Goal: Task Accomplishment & Management: Manage account settings

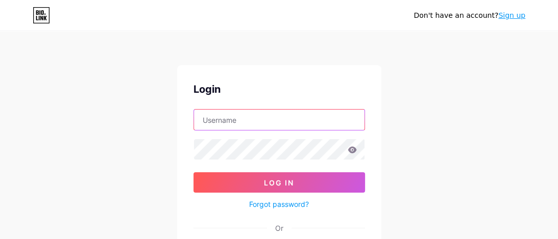
type input "[EMAIL_ADDRESS][DOMAIN_NAME]"
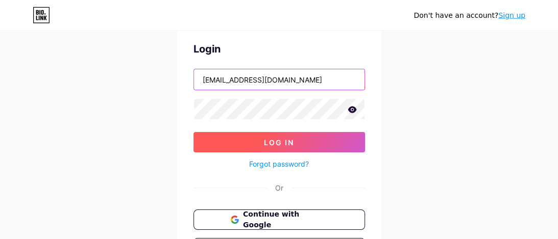
scroll to position [59, 0]
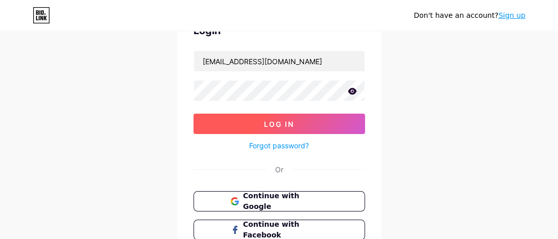
click at [266, 129] on button "Log In" at bounding box center [279, 124] width 172 height 20
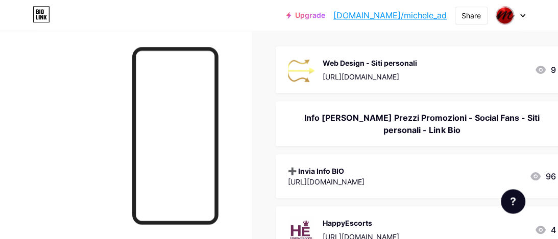
scroll to position [176, 0]
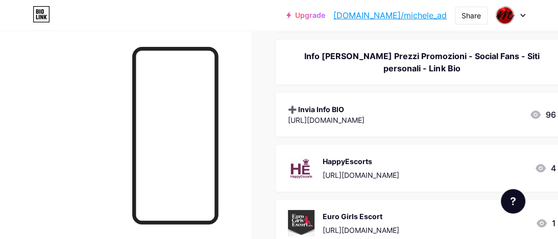
click at [365, 109] on div "➕ Invia Info BIO" at bounding box center [326, 109] width 77 height 11
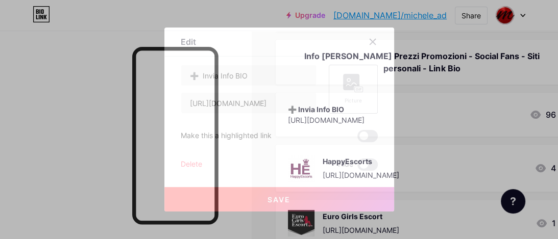
click at [354, 85] on rect at bounding box center [351, 82] width 16 height 16
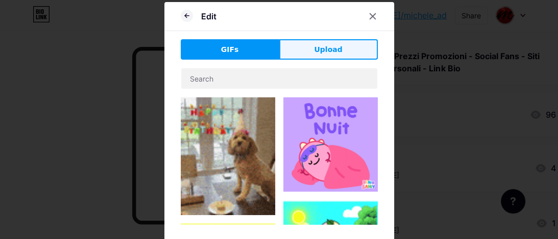
click at [322, 46] on span "Upload" at bounding box center [328, 49] width 28 height 11
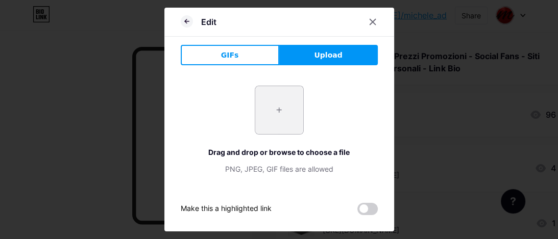
click at [287, 109] on input "file" at bounding box center [279, 110] width 48 height 48
type input "C:\fakepath\xxx.png"
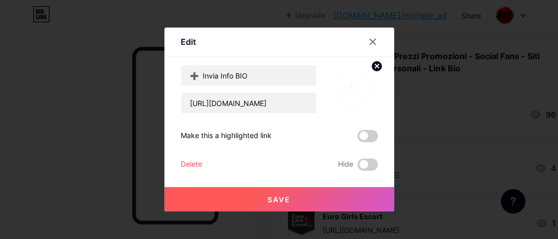
click at [293, 198] on button "Save" at bounding box center [279, 199] width 230 height 25
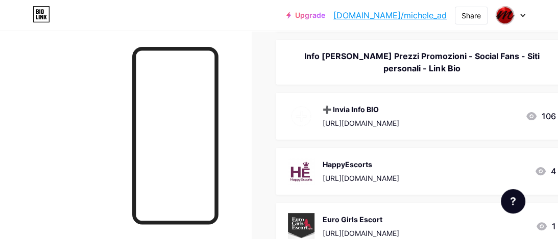
click at [308, 115] on img at bounding box center [301, 116] width 27 height 27
click at [375, 68] on circle at bounding box center [376, 66] width 11 height 11
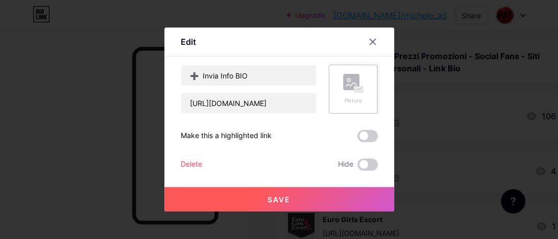
click at [355, 89] on rect at bounding box center [358, 89] width 8 height 5
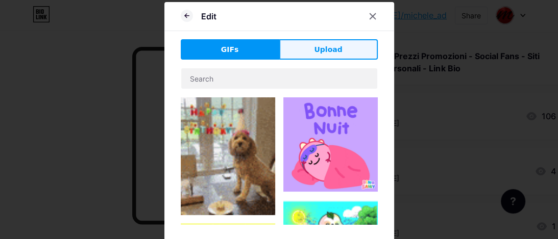
click at [320, 52] on span "Upload" at bounding box center [328, 49] width 28 height 11
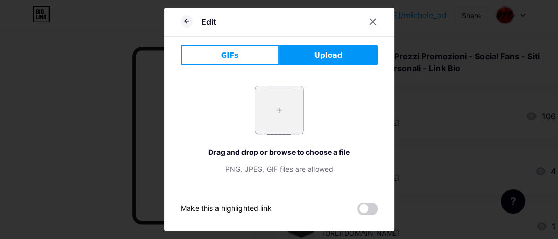
click at [281, 106] on input "file" at bounding box center [279, 110] width 48 height 48
type input "C:\fakepath\—Pngtree—add icon isolated on abstract_5058908.png"
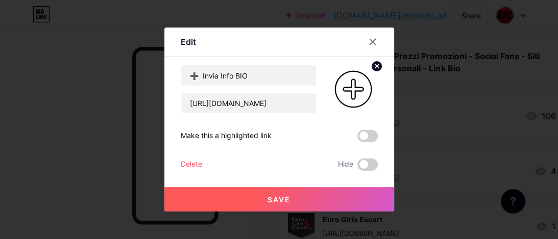
click at [286, 197] on span "Save" at bounding box center [279, 200] width 23 height 9
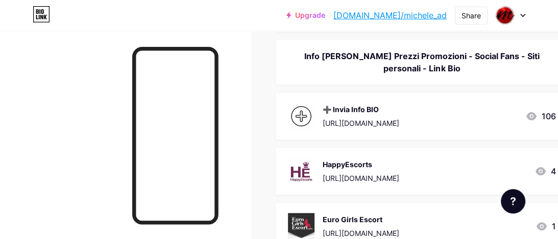
click at [303, 114] on img at bounding box center [301, 116] width 27 height 27
click at [375, 68] on circle at bounding box center [376, 66] width 11 height 11
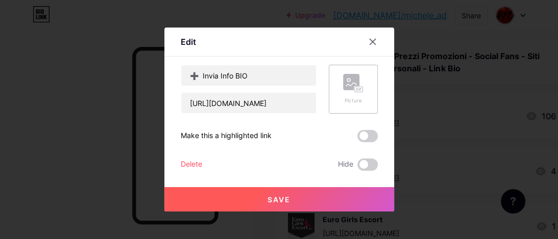
click at [346, 92] on icon at bounding box center [353, 83] width 20 height 19
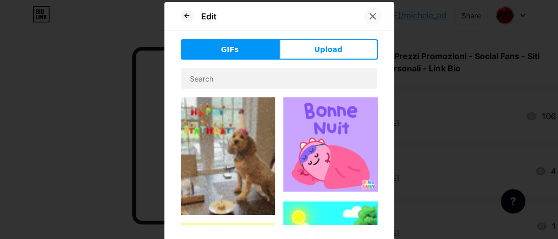
click at [367, 18] on div at bounding box center [373, 16] width 18 height 18
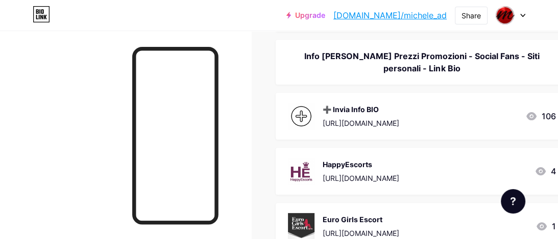
click at [303, 116] on img at bounding box center [301, 116] width 27 height 27
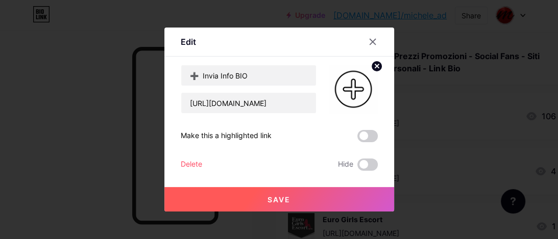
click at [374, 66] on circle at bounding box center [376, 66] width 11 height 11
click at [288, 193] on button "Save" at bounding box center [279, 199] width 230 height 25
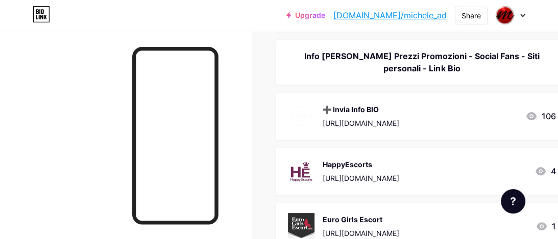
click at [303, 114] on img at bounding box center [301, 116] width 27 height 27
click at [359, 77] on img at bounding box center [353, 89] width 49 height 49
click at [352, 98] on img at bounding box center [353, 89] width 49 height 49
click at [375, 67] on circle at bounding box center [376, 66] width 11 height 11
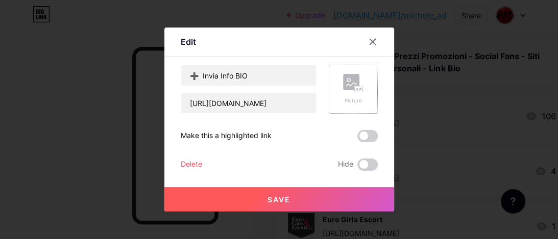
click at [360, 81] on icon at bounding box center [353, 83] width 20 height 19
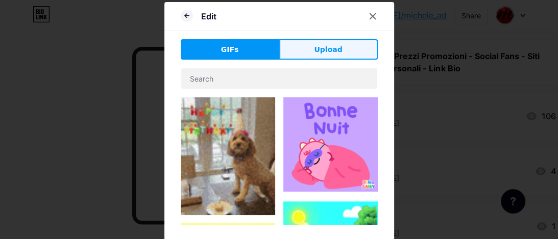
click at [320, 54] on span "Upload" at bounding box center [328, 49] width 28 height 11
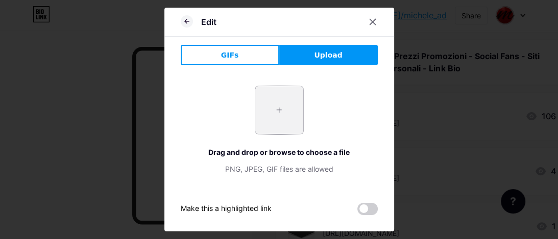
click at [295, 103] on input "file" at bounding box center [279, 110] width 48 height 48
type input "C:\fakepath\—Pngtree—add vector icon_3876283.png"
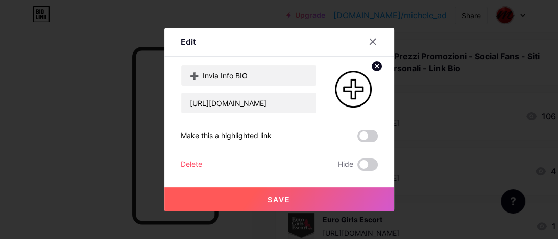
click at [290, 203] on button "Save" at bounding box center [279, 199] width 230 height 25
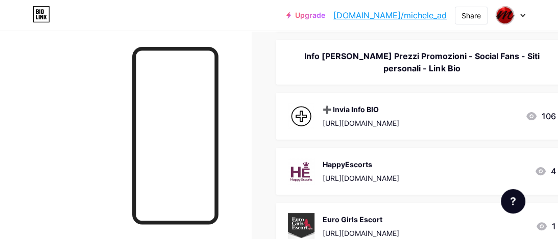
click at [297, 114] on img at bounding box center [301, 116] width 27 height 27
click at [375, 65] on circle at bounding box center [376, 66] width 11 height 11
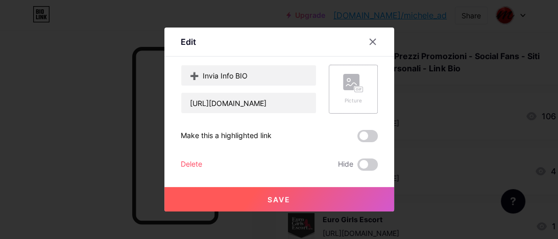
click at [355, 87] on rect at bounding box center [358, 90] width 9 height 6
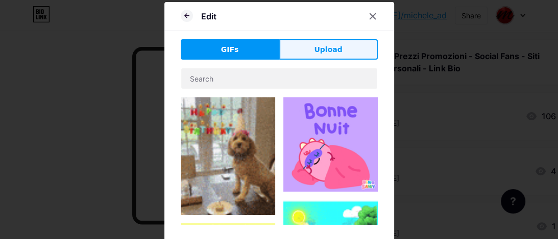
click at [319, 45] on span "Upload" at bounding box center [328, 49] width 28 height 11
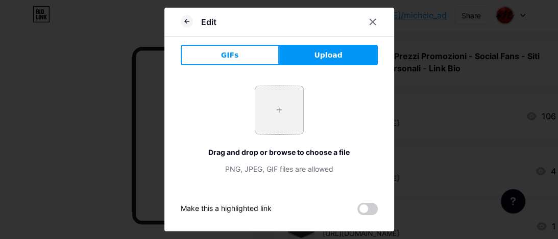
click at [281, 106] on input "file" at bounding box center [279, 110] width 48 height 48
type input "C:\fakepath\[PERSON_NAME].png"
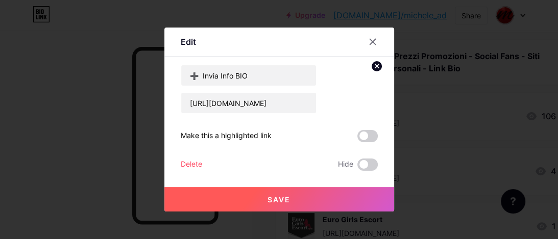
click at [285, 198] on span "Save" at bounding box center [279, 200] width 23 height 9
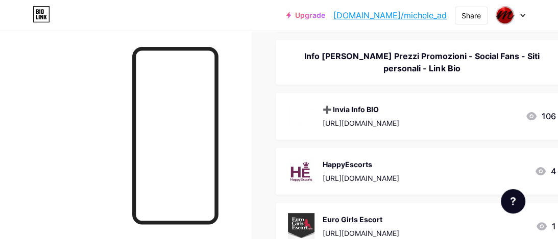
click at [312, 112] on img at bounding box center [301, 116] width 27 height 27
click at [377, 67] on circle at bounding box center [376, 66] width 11 height 11
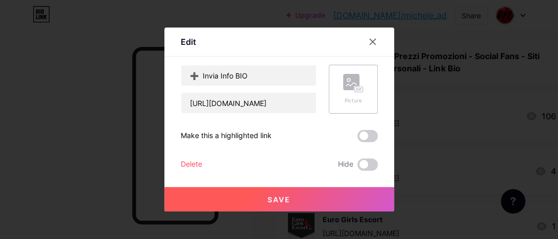
click at [291, 198] on button "Save" at bounding box center [279, 199] width 230 height 25
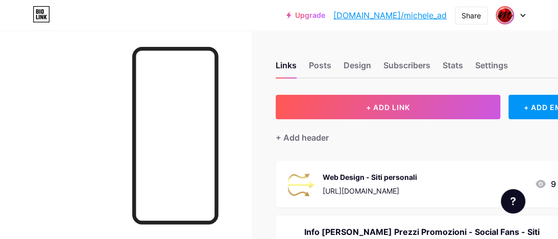
click at [503, 17] on img at bounding box center [505, 15] width 16 height 16
